Goal: Contribute content: Add original content to the website for others to see

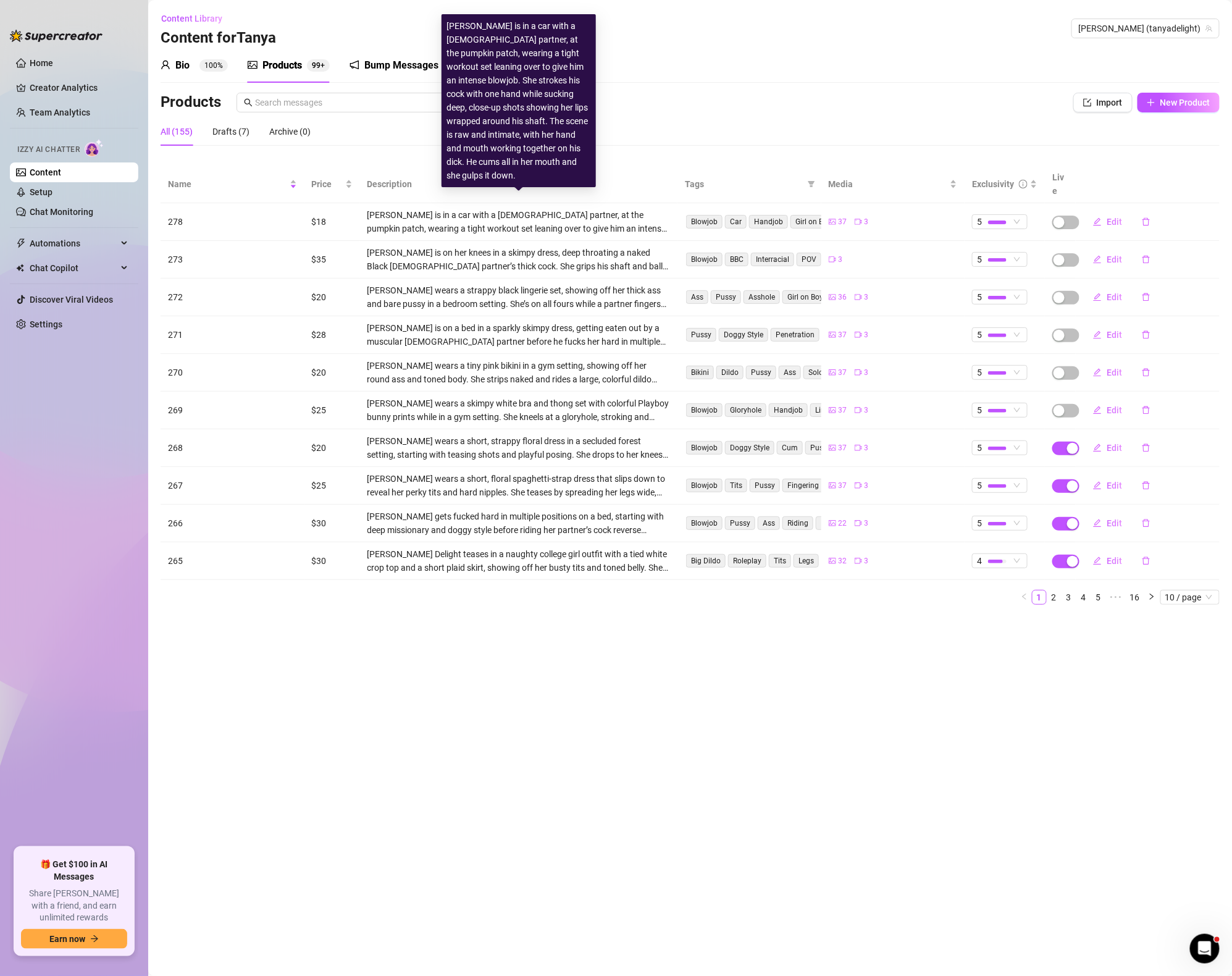
click at [371, 220] on div "[PERSON_NAME] is in a car with a [DEMOGRAPHIC_DATA] partner, at the pumpkin pat…" at bounding box center [519, 221] width 303 height 27
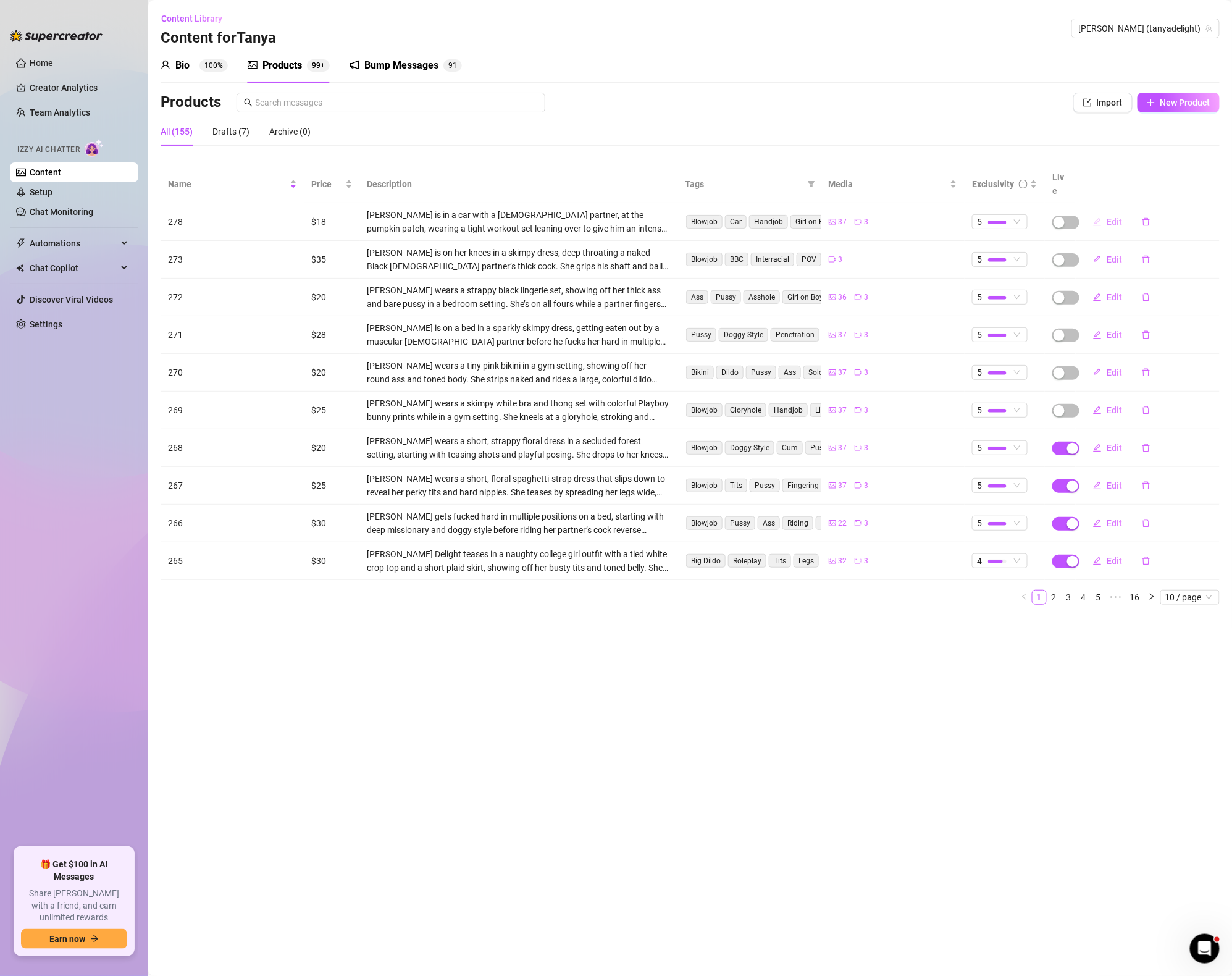
click at [1124, 212] on button "Edit" at bounding box center [1107, 221] width 48 height 20
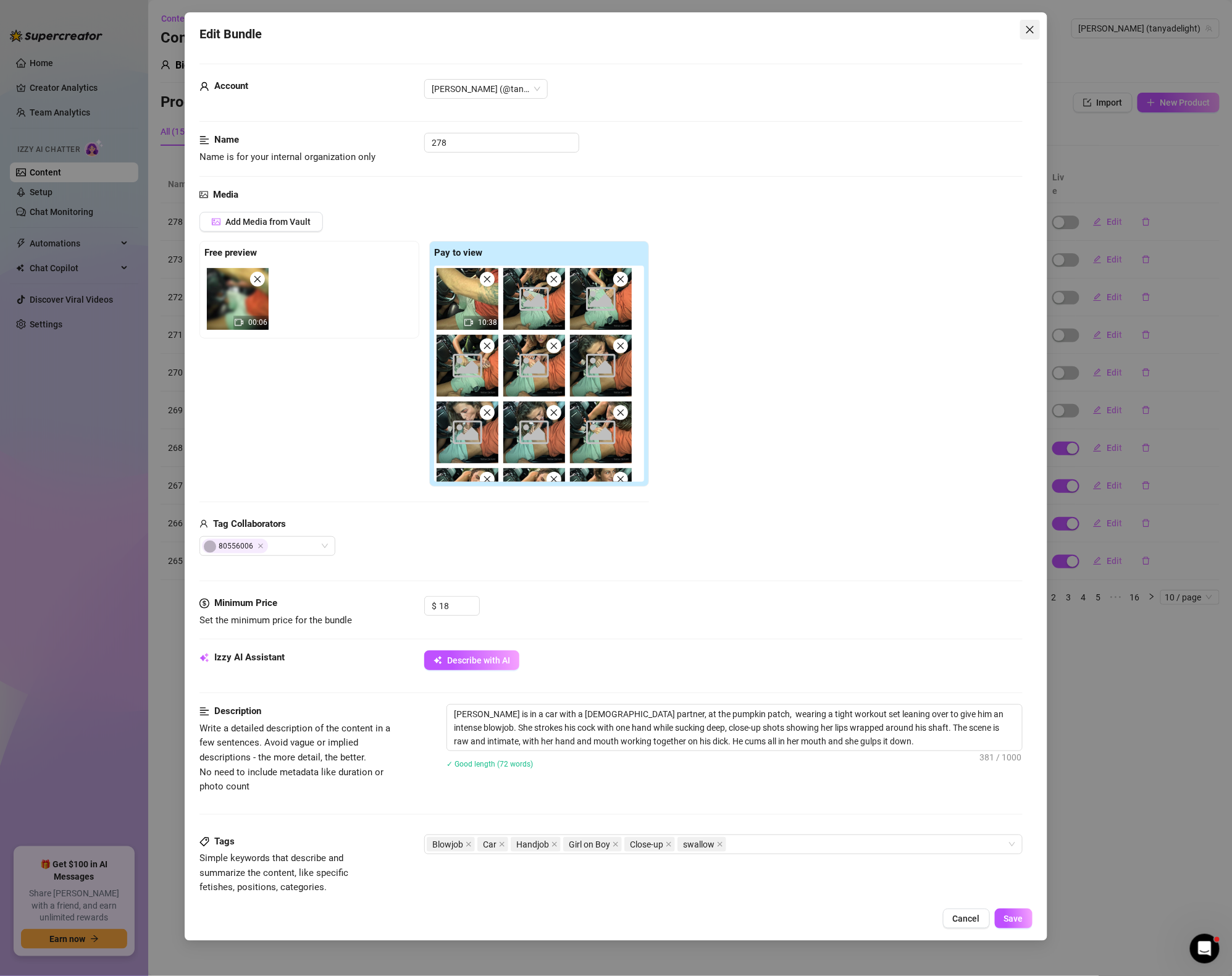
click at [1038, 26] on span "Close" at bounding box center [1030, 30] width 20 height 10
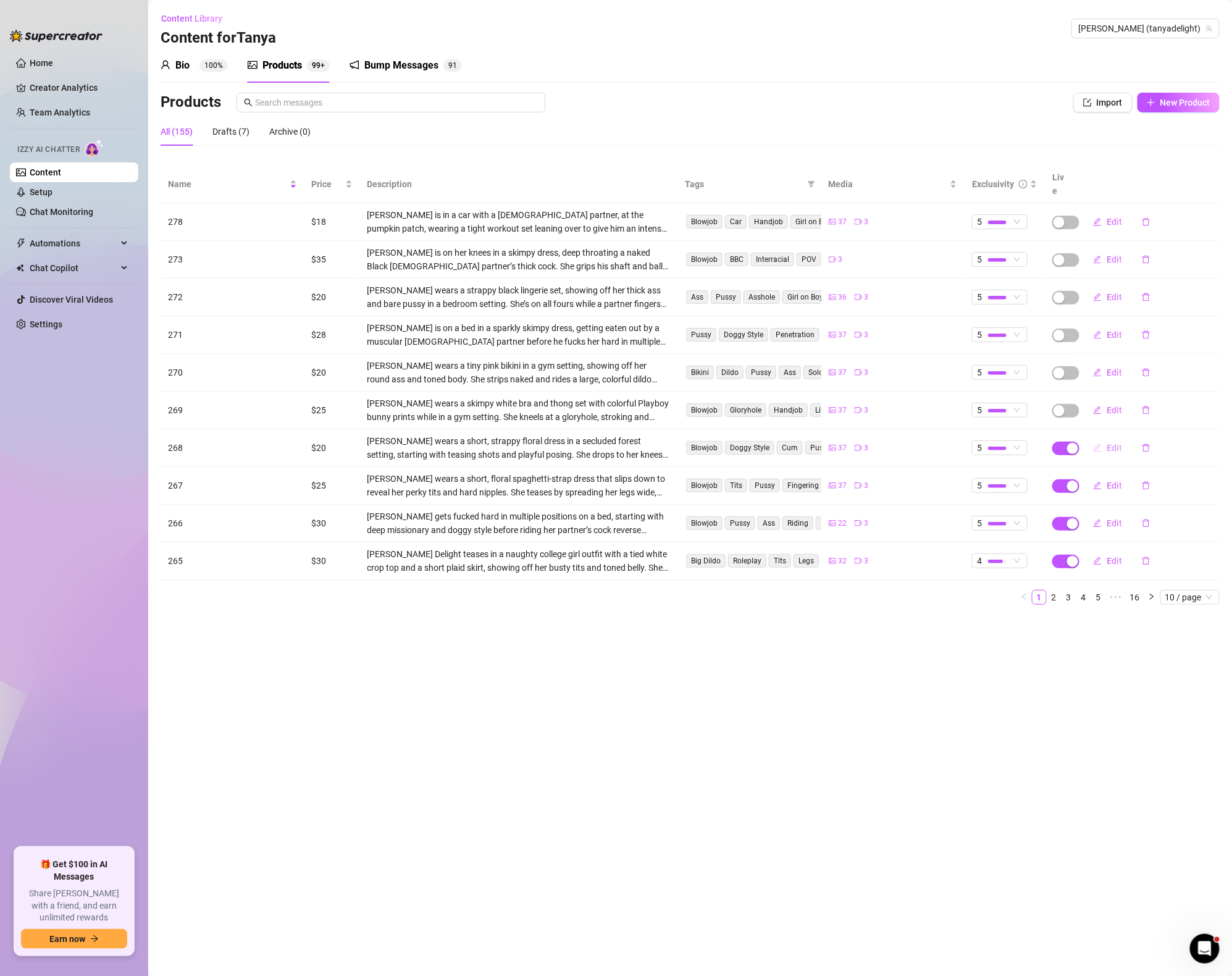
click at [1118, 441] on button "Edit" at bounding box center [1107, 448] width 48 height 20
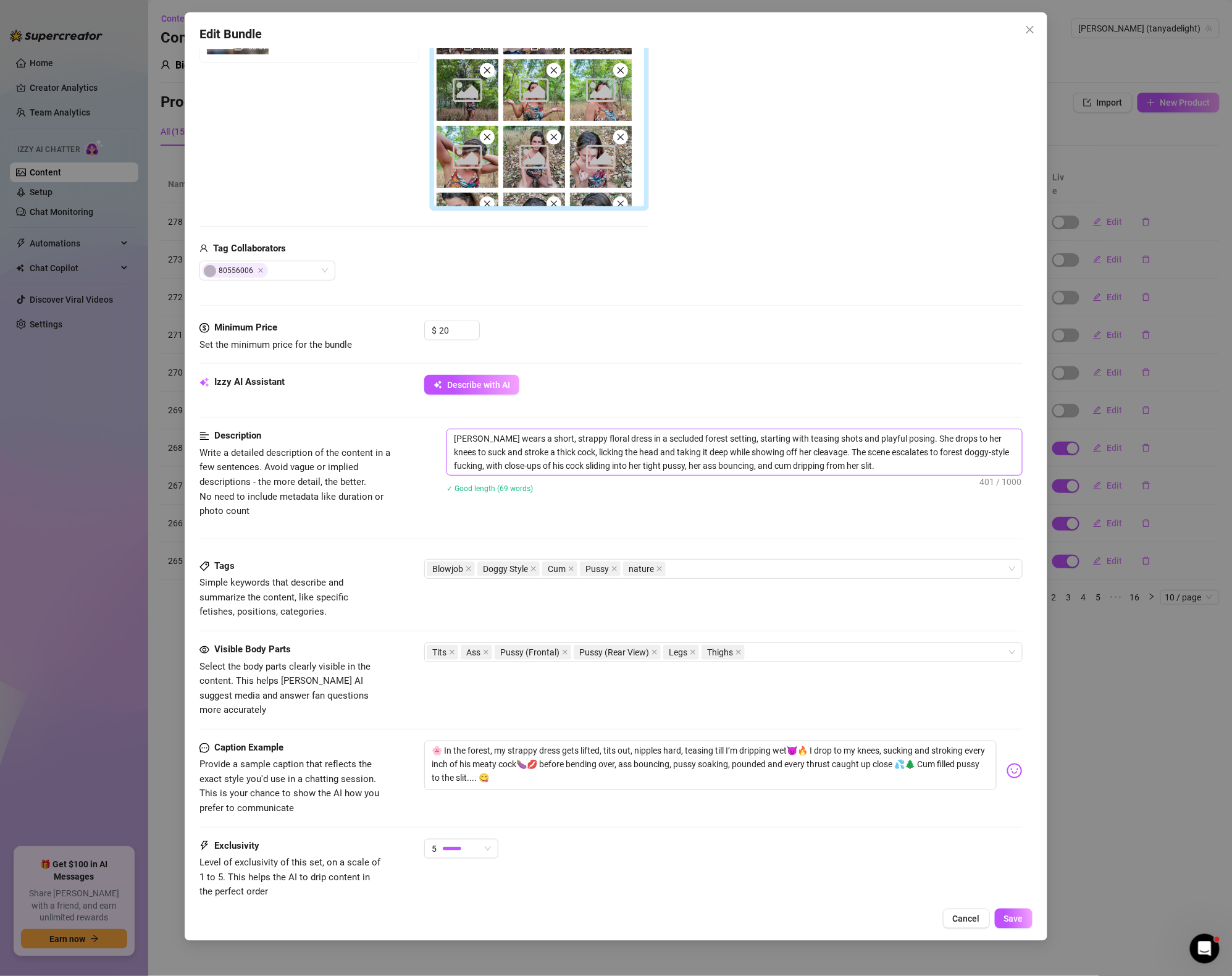
scroll to position [287, 0]
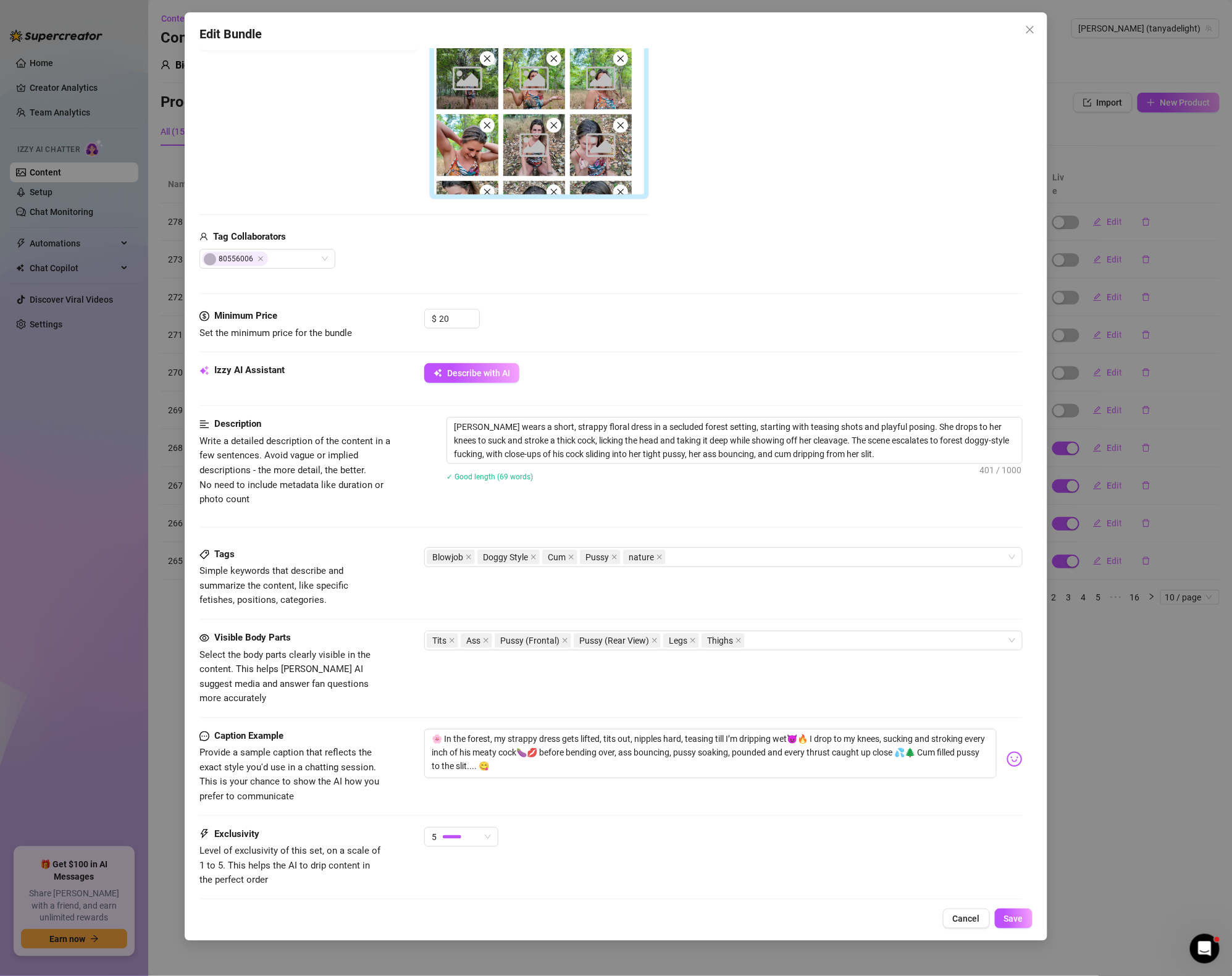
click at [442, 421] on div "Description Write a detailed description of the content in a few sentences. Avo…" at bounding box center [611, 461] width 824 height 89
click at [844, 458] on textarea "[PERSON_NAME] wears a short, strappy floral dress in a secluded forest setting,…" at bounding box center [734, 440] width 575 height 46
type textarea "[PERSON_NAME] wears a short, strappy floral dress in a secluded forest setting,…"
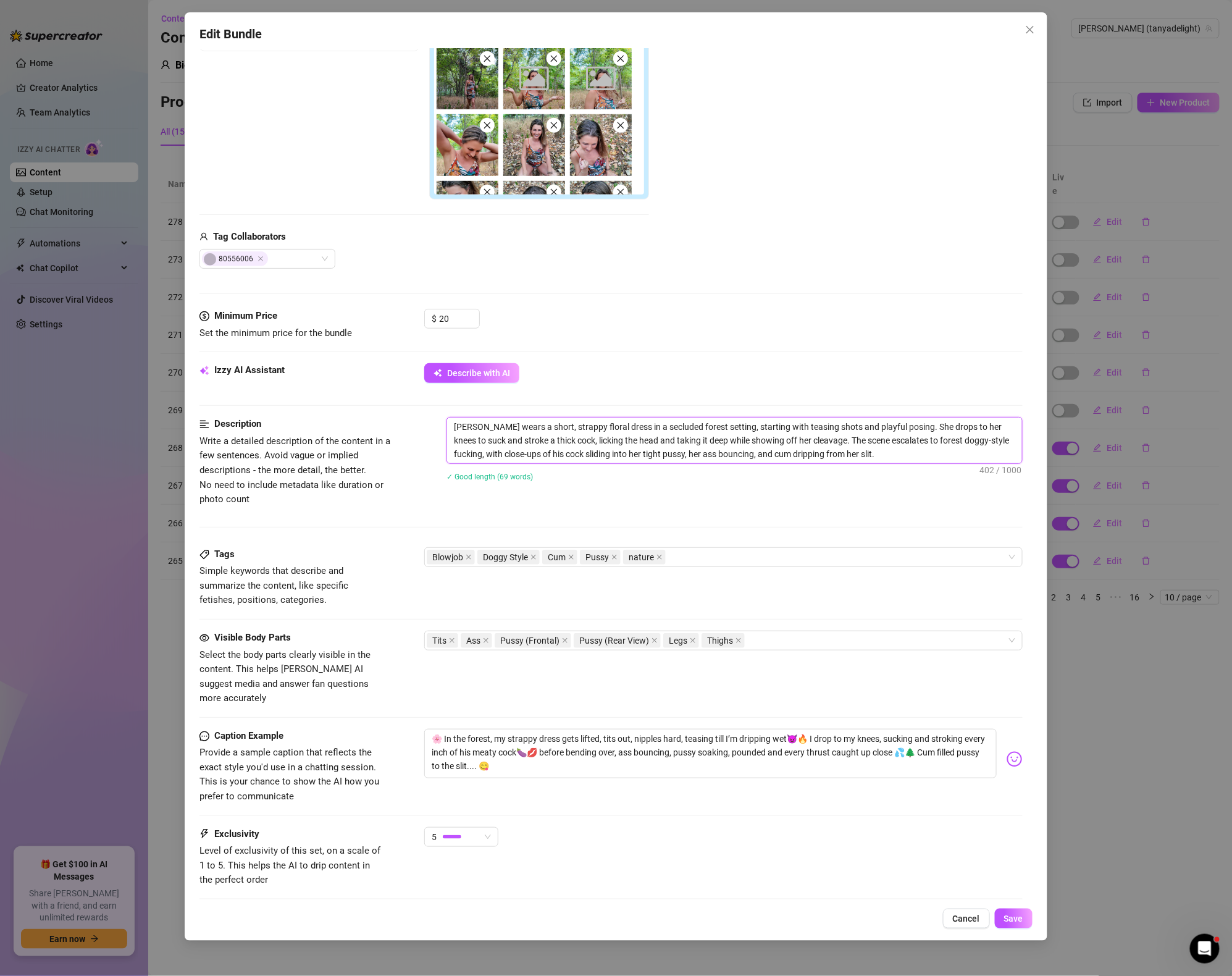
type textarea "[PERSON_NAME] wears a short, strappy floral dress in a secluded forest setting,…"
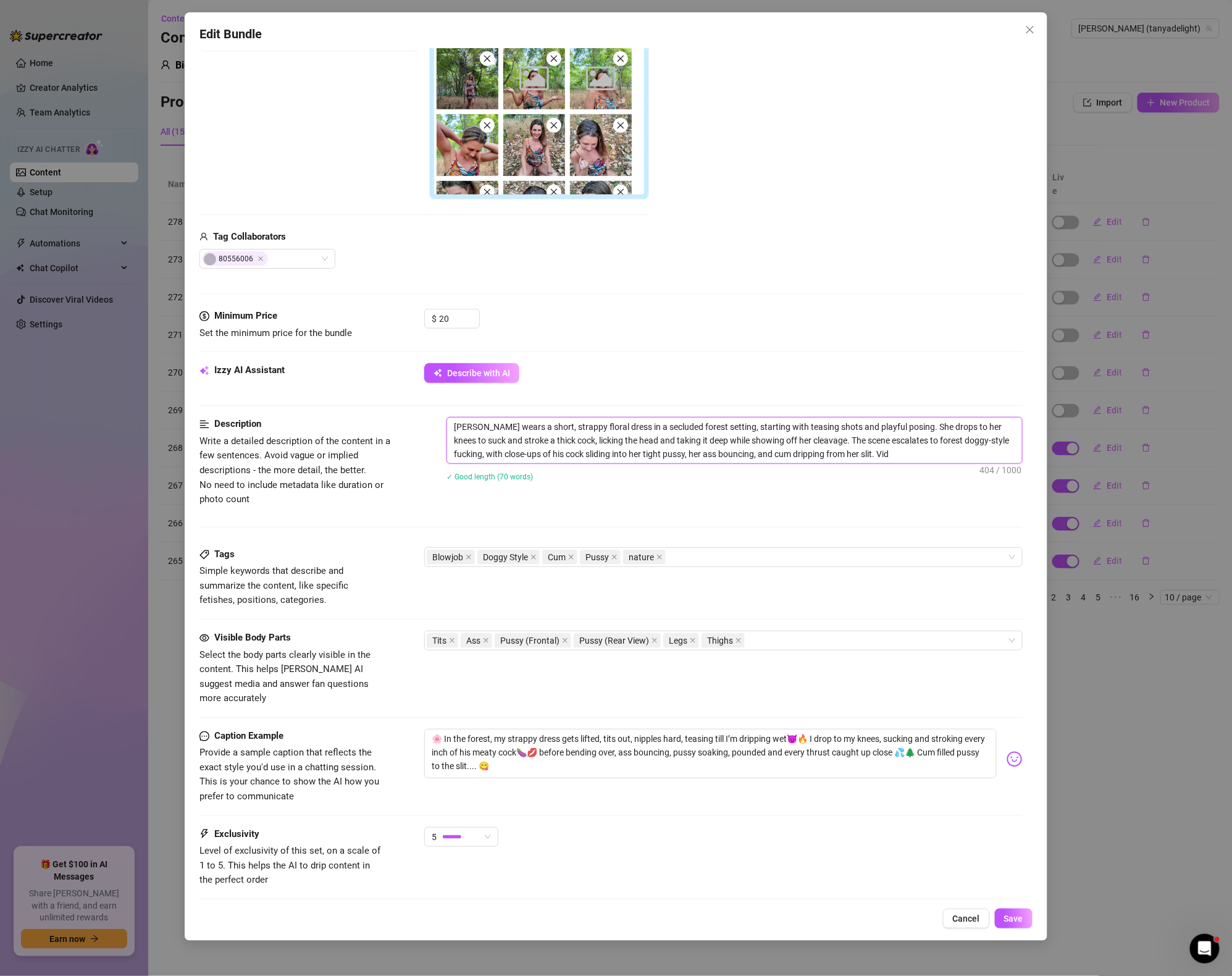
type textarea "[PERSON_NAME] wears a short, strappy floral dress in a secluded forest setting,…"
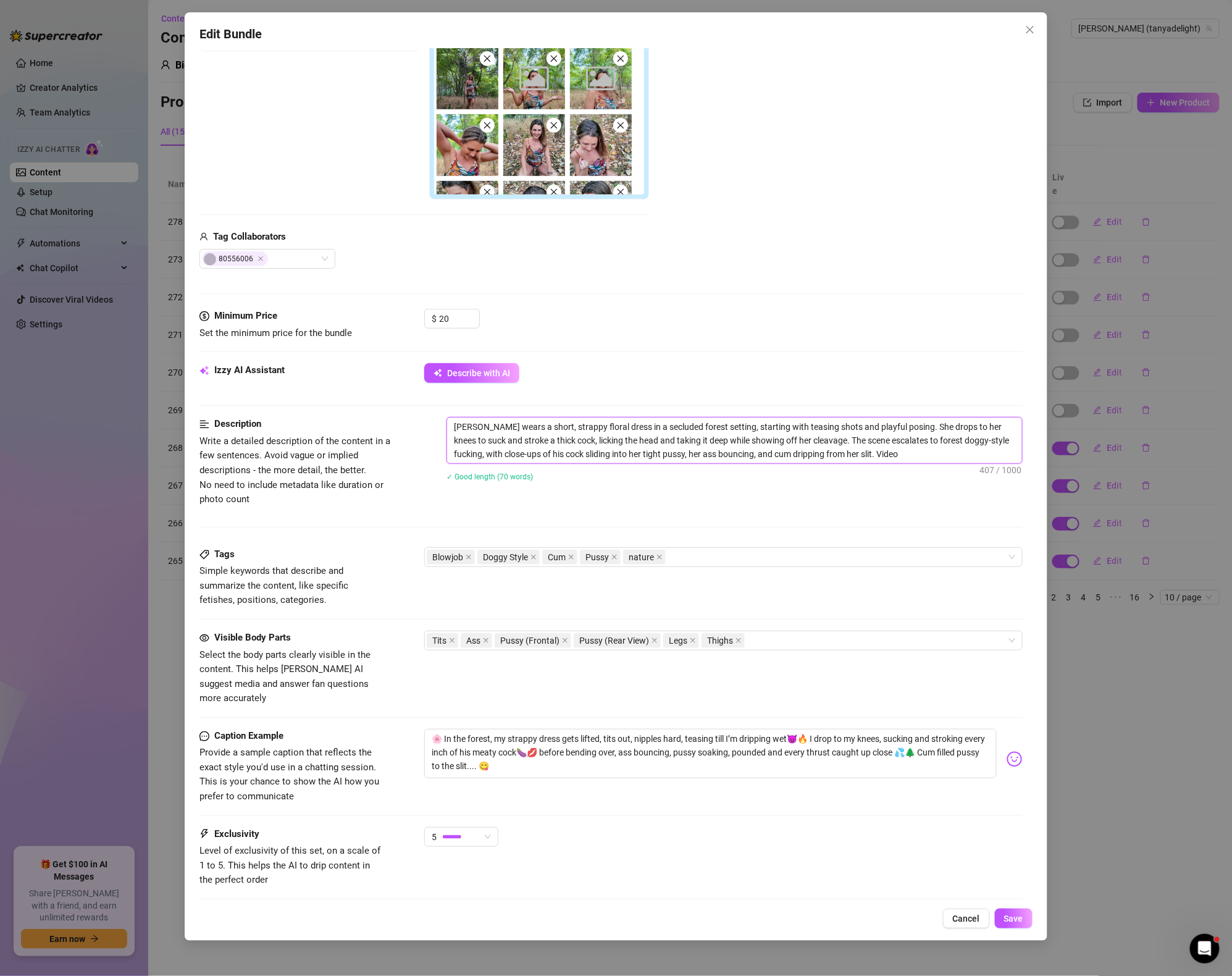
type textarea "[PERSON_NAME] wears a short, strappy floral dress in a secluded forest setting,…"
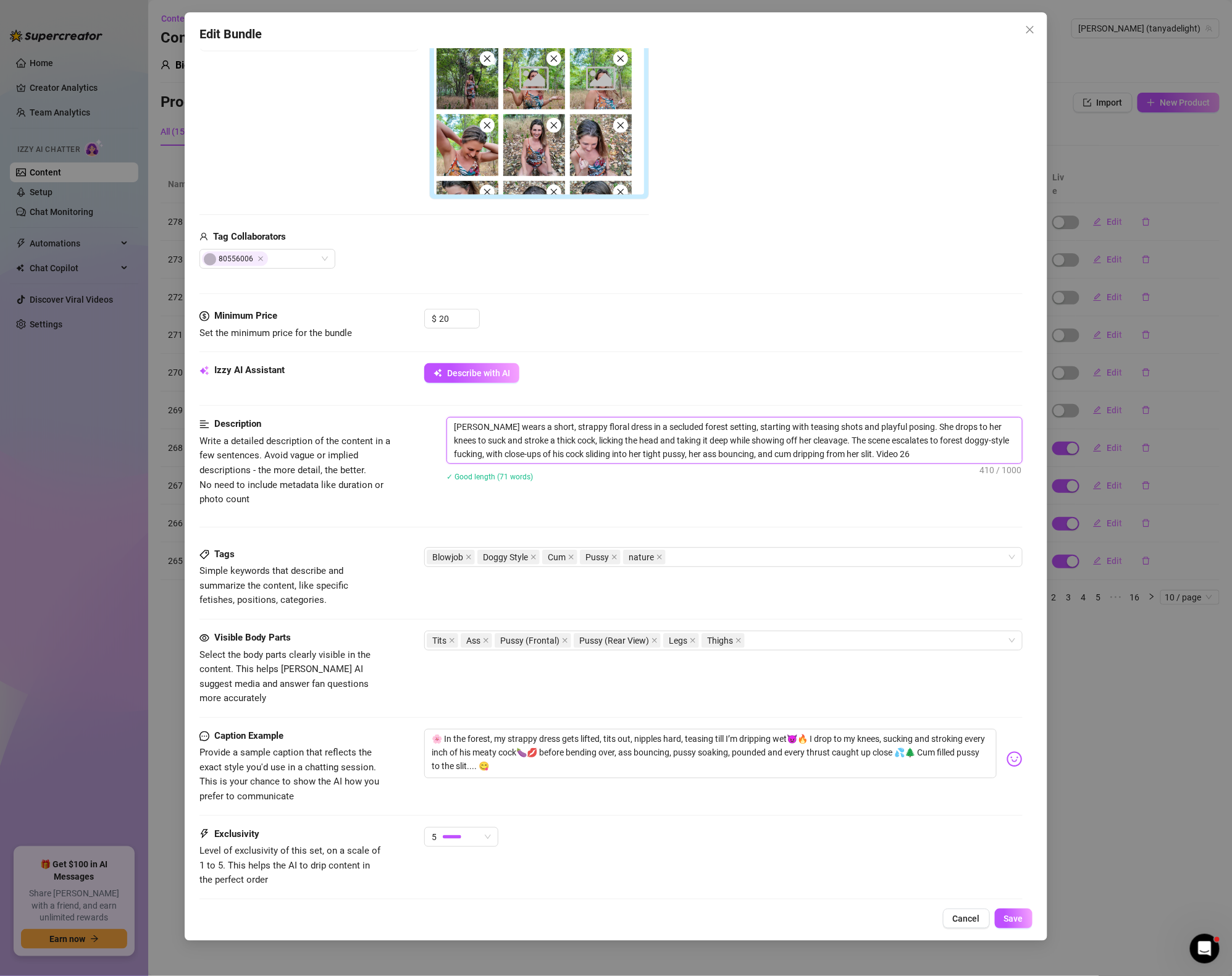
type textarea "[PERSON_NAME] wears a short, strappy floral dress in a secluded forest setting,…"
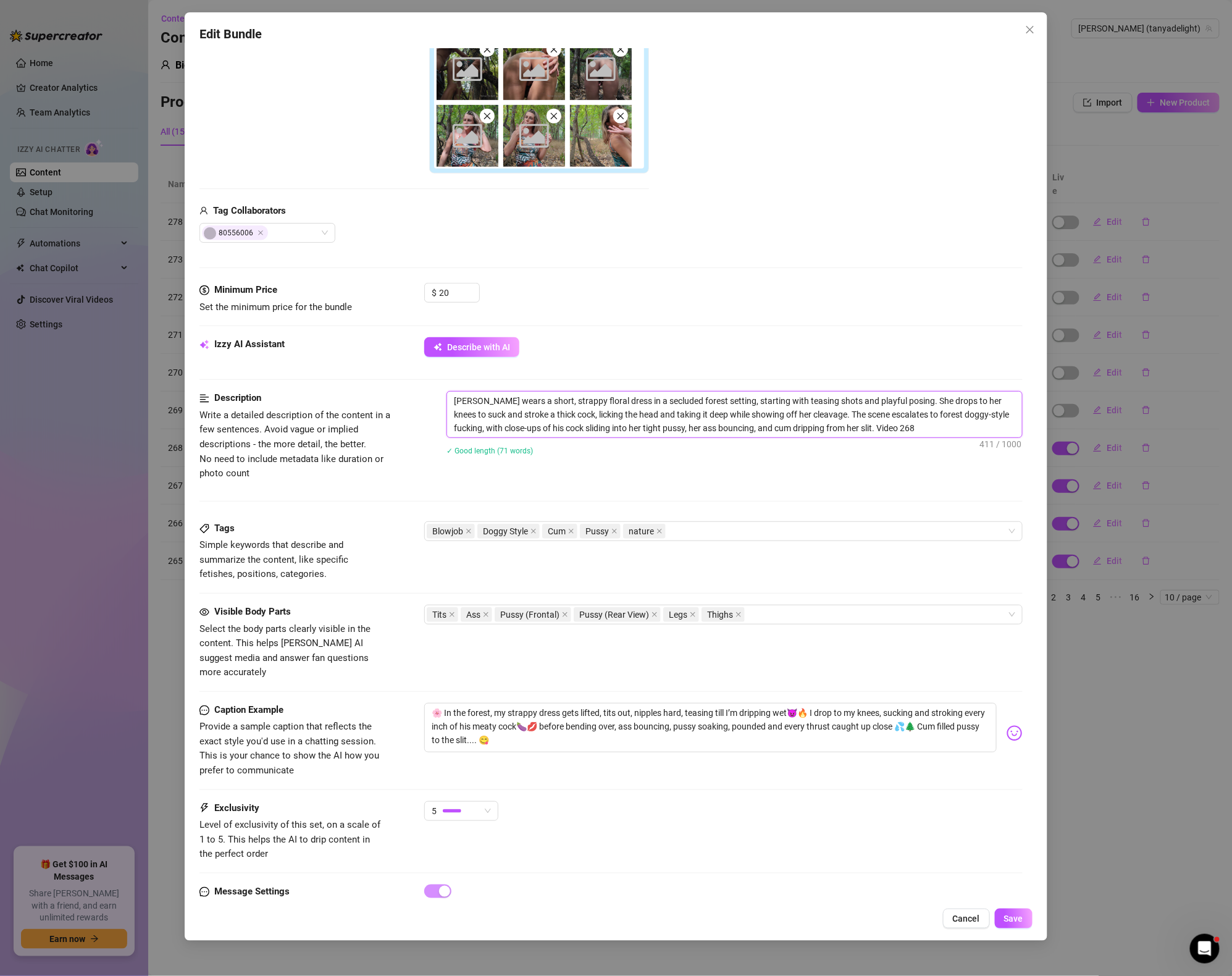
scroll to position [331, 0]
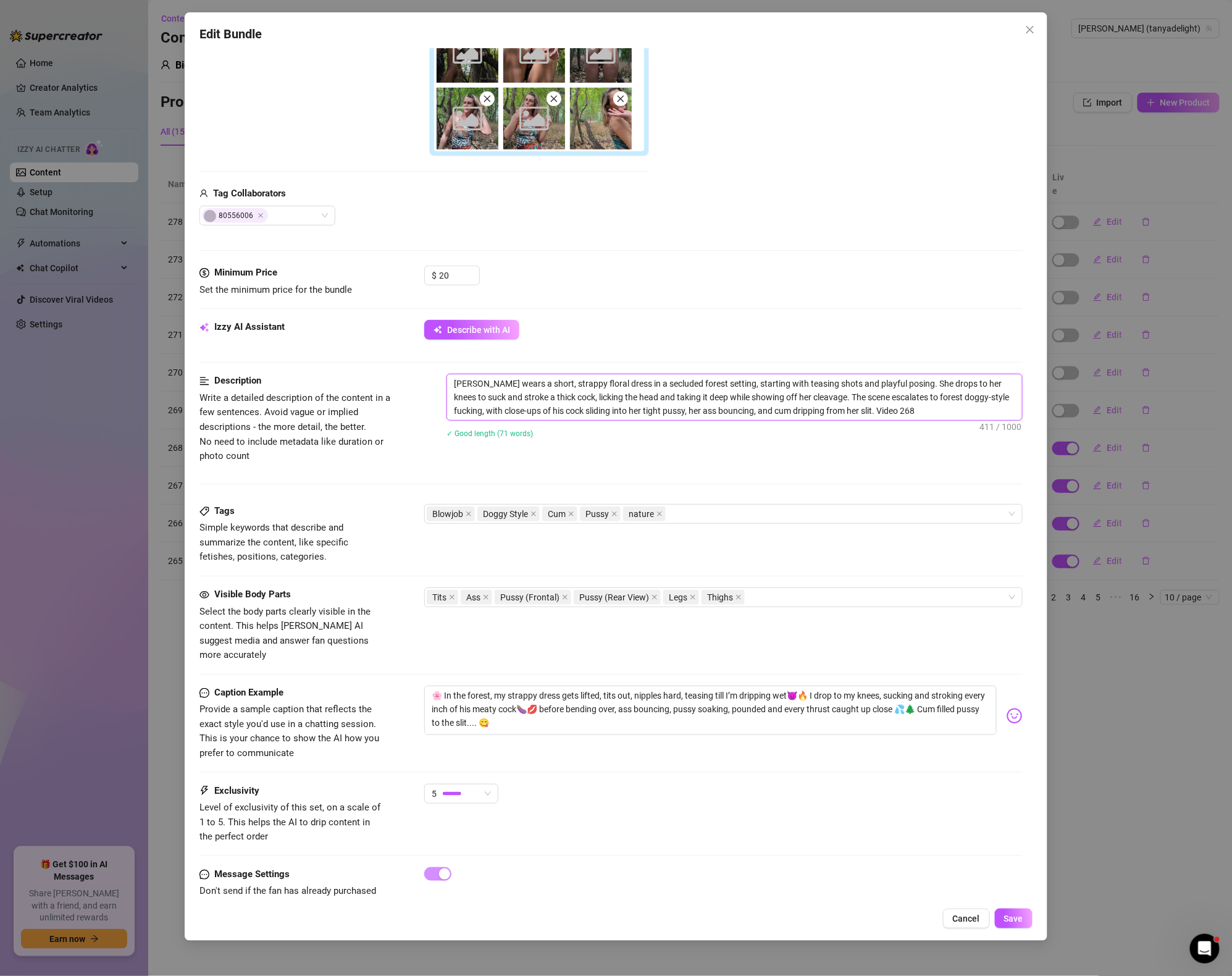
type textarea "[PERSON_NAME] wears a short, strappy floral dress in a secluded forest setting,…"
click at [805, 586] on div "Tags Simple keywords that describe and summarize the content, like specific fet…" at bounding box center [611, 545] width 824 height 84
click at [717, 504] on div "Blowjob Doggy Style Cum Pussy nature" at bounding box center [723, 513] width 599 height 20
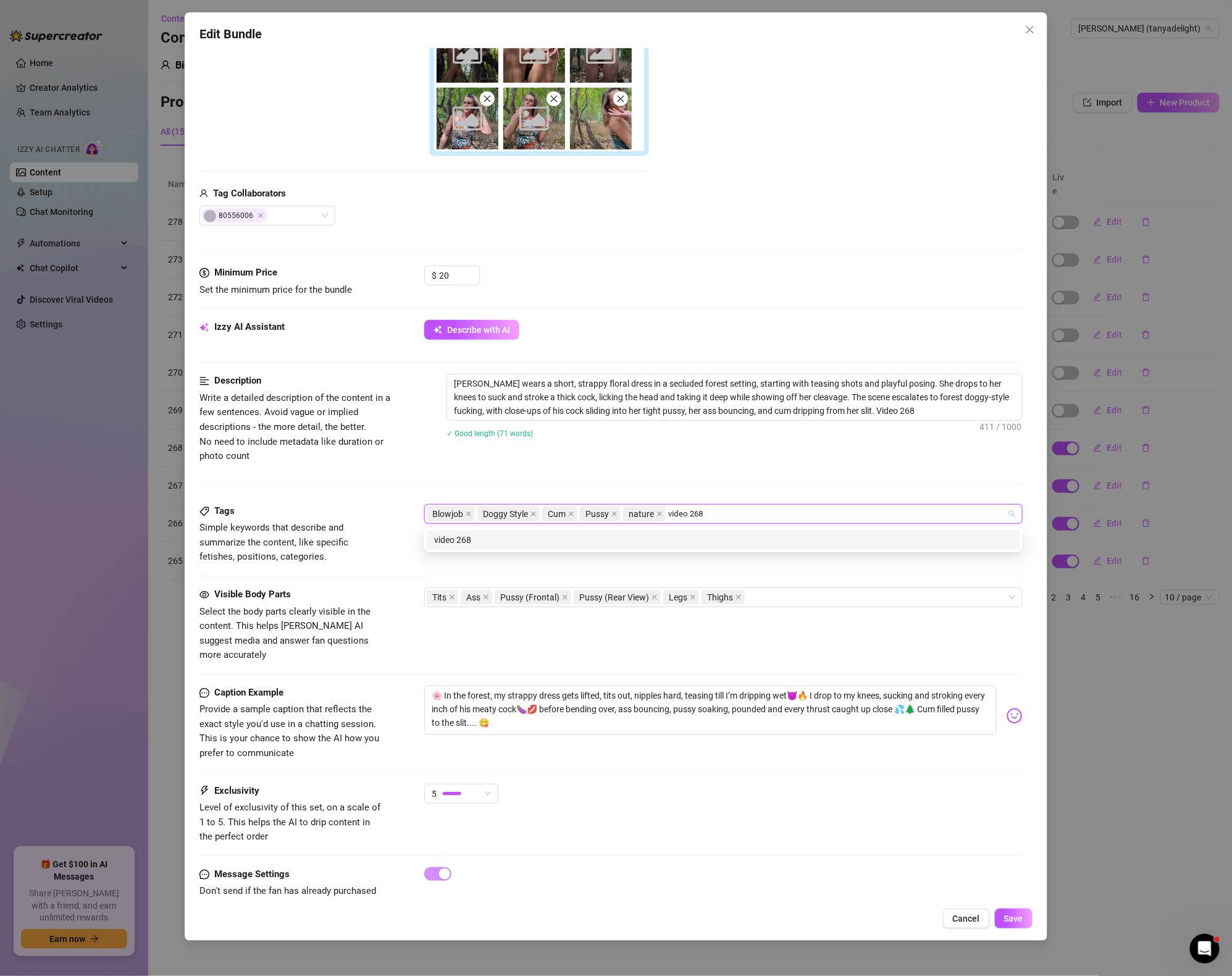
type input "video 268"
click at [793, 463] on div "Description Write a detailed description of the content in a few sentences. Avo…" at bounding box center [611, 418] width 824 height 89
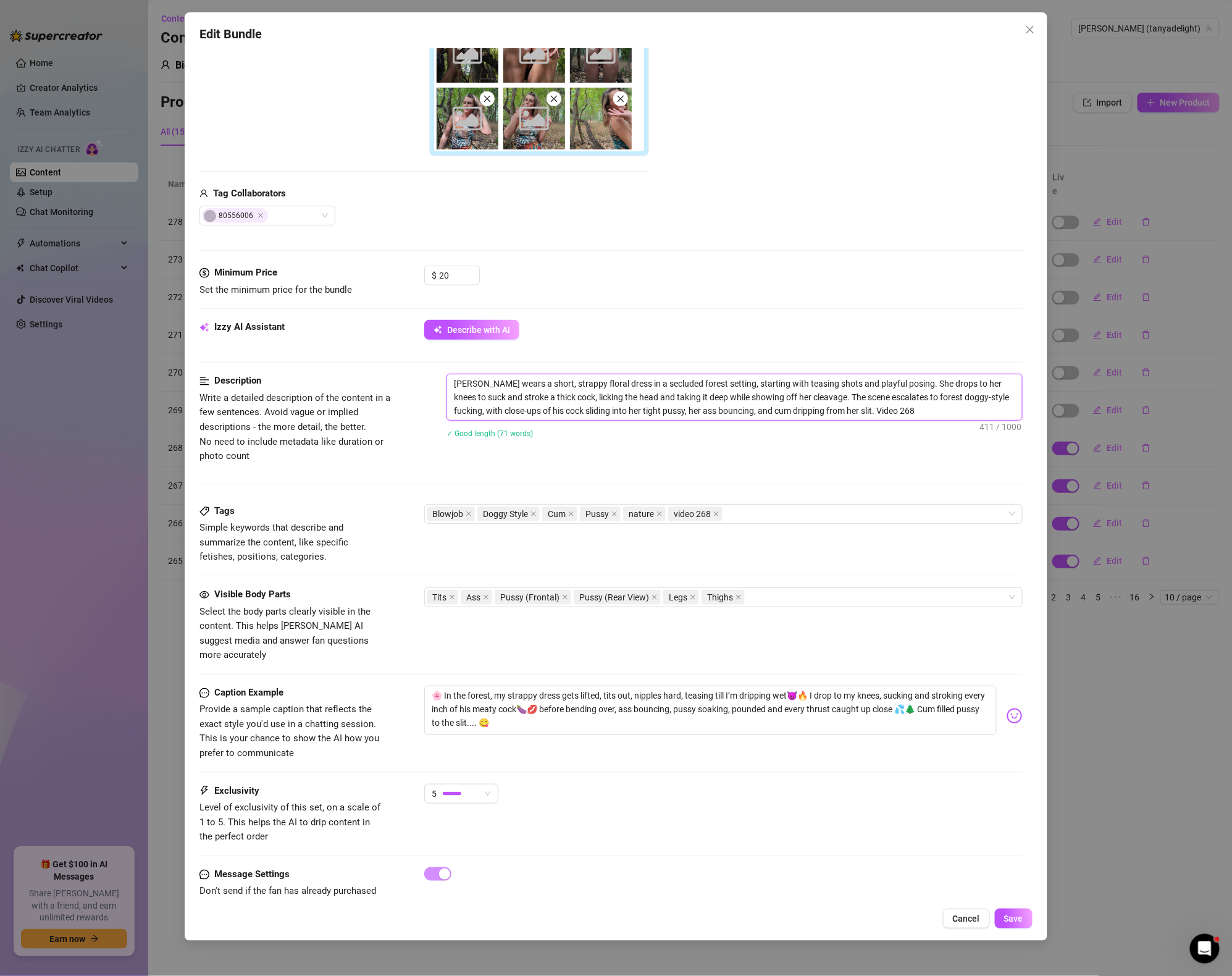
drag, startPoint x: 831, startPoint y: 410, endPoint x: 942, endPoint y: 410, distance: 111.0
click at [942, 410] on textarea "[PERSON_NAME] wears a short, strappy floral dress in a secluded forest setting,…" at bounding box center [734, 397] width 575 height 46
click at [1028, 919] on button "Save" at bounding box center [1014, 919] width 38 height 20
